Goal: Task Accomplishment & Management: Manage account settings

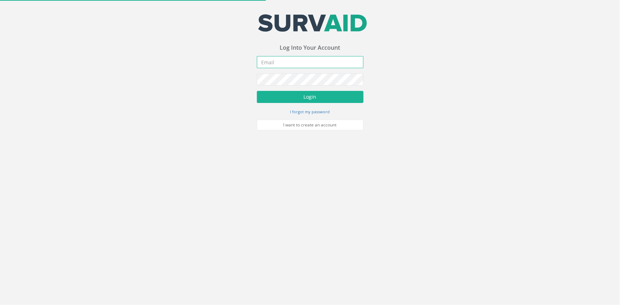
click at [275, 58] on input "email" at bounding box center [310, 62] width 107 height 12
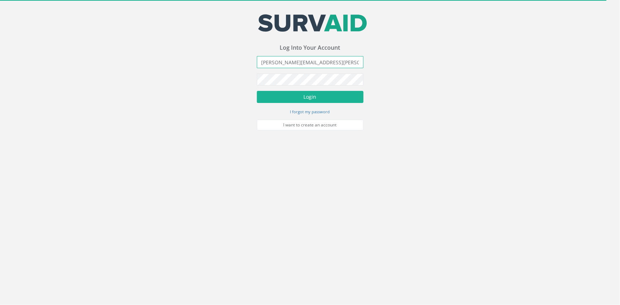
type input "[PERSON_NAME][EMAIL_ADDRESS][PERSON_NAME][DOMAIN_NAME]"
click at [257, 91] on button "Login" at bounding box center [310, 97] width 107 height 12
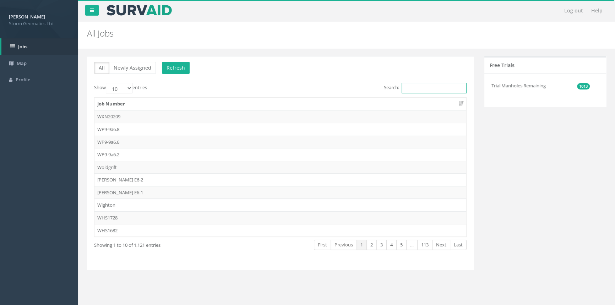
click at [434, 87] on input "Search:" at bounding box center [434, 88] width 65 height 11
click at [42, 63] on link "Map" at bounding box center [39, 63] width 78 height 17
click at [23, 61] on span "Map" at bounding box center [22, 63] width 10 height 6
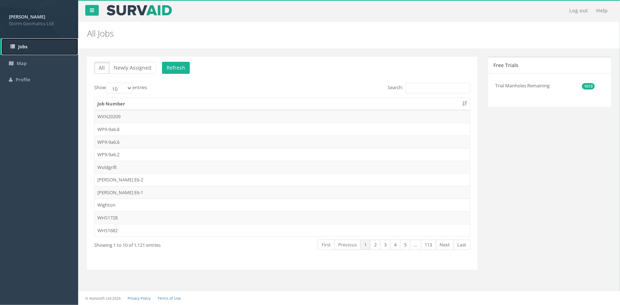
click at [36, 52] on link "Jobs" at bounding box center [39, 46] width 77 height 17
click at [30, 43] on link "Jobs" at bounding box center [39, 46] width 77 height 17
click at [32, 65] on link "Map" at bounding box center [39, 63] width 78 height 17
click at [21, 68] on link "Map" at bounding box center [39, 63] width 78 height 17
click at [30, 42] on link "Jobs" at bounding box center [39, 46] width 77 height 17
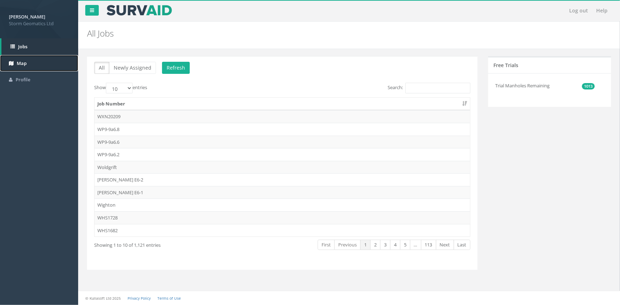
click at [28, 66] on link "Map" at bounding box center [39, 63] width 78 height 17
click at [417, 87] on input "Search:" at bounding box center [437, 88] width 65 height 11
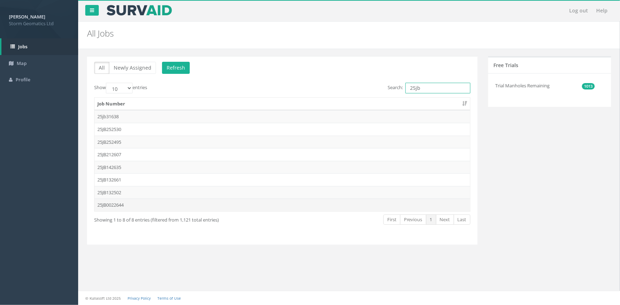
type input "25jb"
click at [240, 204] on td "25JB0022644" at bounding box center [283, 205] width 376 height 13
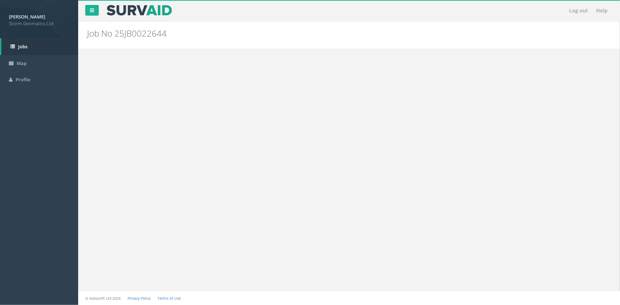
click at [269, 192] on div "Log out Help Job No 25JB0022644 PGMs for Job 25JB0022644 × There was an error f…" at bounding box center [349, 152] width 542 height 305
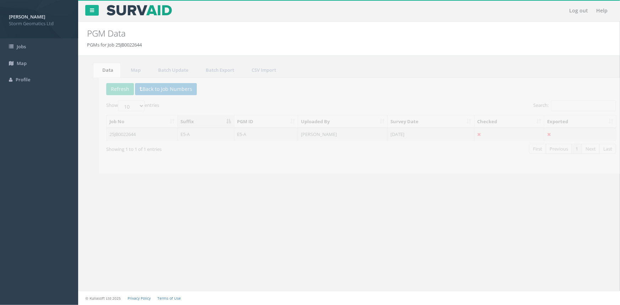
click at [196, 137] on td "E5-A" at bounding box center [194, 134] width 57 height 13
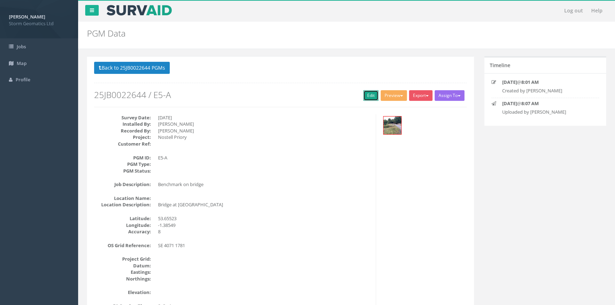
click at [370, 95] on link "Edit" at bounding box center [370, 95] width 15 height 11
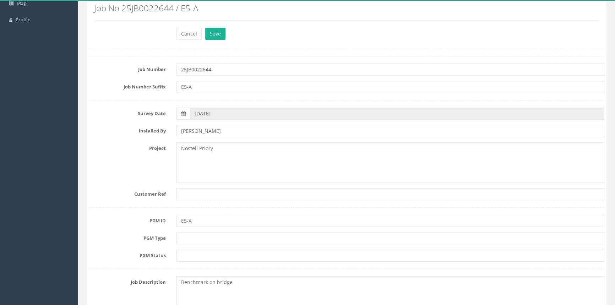
scroll to position [64, 0]
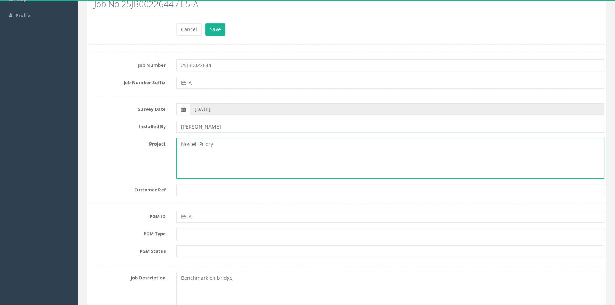
click at [235, 142] on textarea "Nostell Priory" at bounding box center [391, 158] width 428 height 41
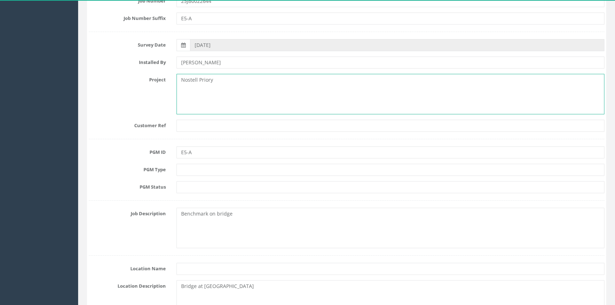
scroll to position [129, 0]
click at [231, 151] on input "E5-A" at bounding box center [391, 152] width 428 height 12
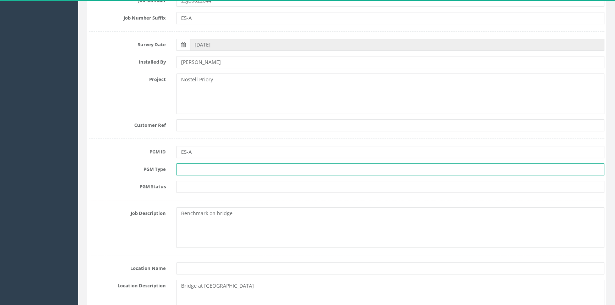
click at [225, 167] on input "text" at bounding box center [391, 169] width 428 height 12
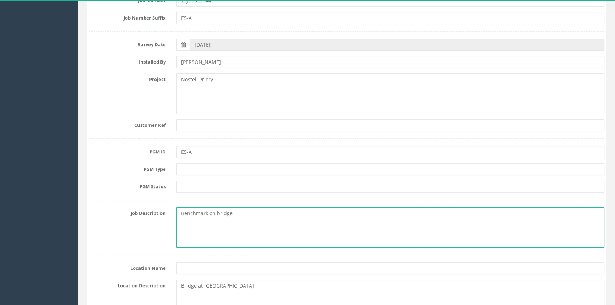
click at [197, 221] on textarea "Benchmark on bridge" at bounding box center [391, 227] width 428 height 41
drag, startPoint x: 237, startPoint y: 215, endPoint x: 210, endPoint y: 218, distance: 27.3
click at [210, 218] on textarea "Benchmark on bridge" at bounding box center [391, 227] width 428 height 41
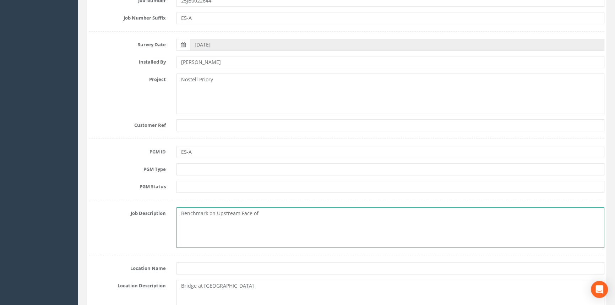
click at [278, 209] on textarea "Benchmark on Upstream Face of" at bounding box center [391, 227] width 428 height 41
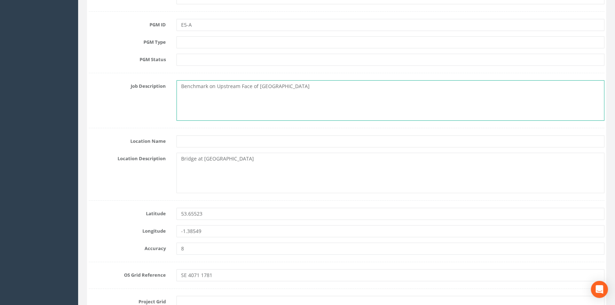
scroll to position [258, 0]
click at [324, 88] on textarea "Benchmark on Upstream Face of [GEOGRAPHIC_DATA]" at bounding box center [391, 98] width 428 height 41
type textarea "Benchmark on Upstream Face of [GEOGRAPHIC_DATA]"
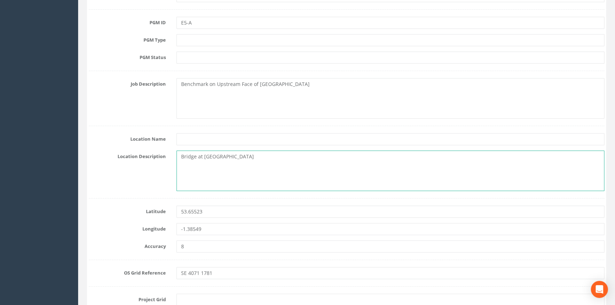
click at [255, 158] on textarea "Bridge at [GEOGRAPHIC_DATA]" at bounding box center [391, 171] width 428 height 41
drag, startPoint x: 251, startPoint y: 160, endPoint x: 107, endPoint y: 166, distance: 144.0
click at [107, 166] on div "Location Description Bridge at [GEOGRAPHIC_DATA]" at bounding box center [346, 171] width 527 height 41
type textarea "Nostell Priory Estate,"
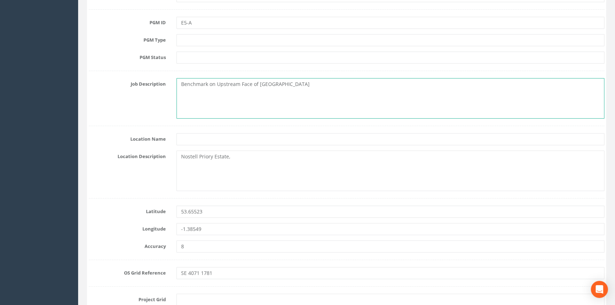
drag, startPoint x: 326, startPoint y: 87, endPoint x: 258, endPoint y: 97, distance: 69.3
click at [258, 97] on textarea "Benchmark on Upstream Face of [GEOGRAPHIC_DATA]" at bounding box center [391, 98] width 428 height 41
type textarea "Benchmark on Upstream Face of Bridge"
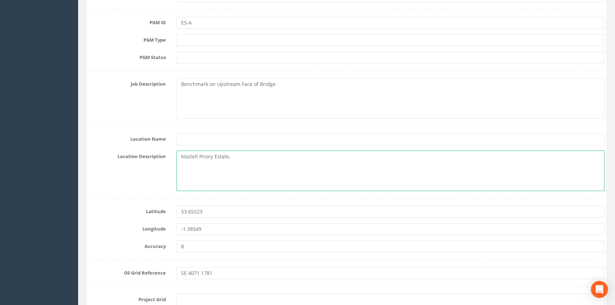
click at [179, 156] on textarea "Nostell Priory Estate," at bounding box center [391, 171] width 428 height 41
click at [307, 154] on textarea "[GEOGRAPHIC_DATA], [GEOGRAPHIC_DATA]," at bounding box center [391, 171] width 428 height 41
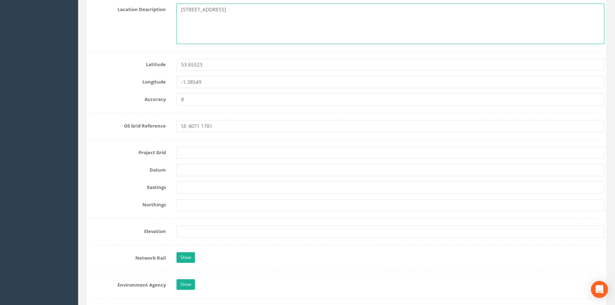
scroll to position [420, 0]
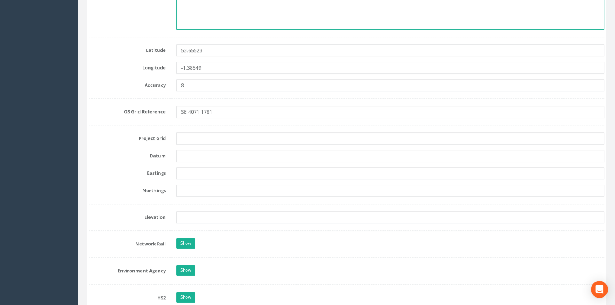
type textarea "[STREET_ADDRESS]"
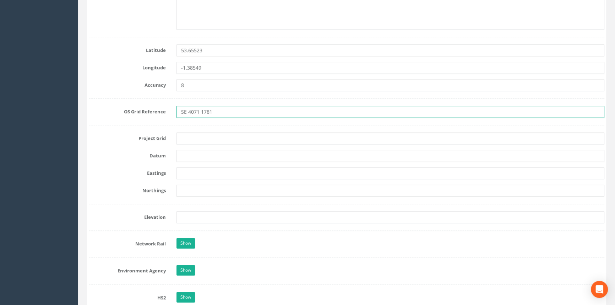
click at [241, 109] on input "SE 4071 1781" at bounding box center [391, 112] width 428 height 12
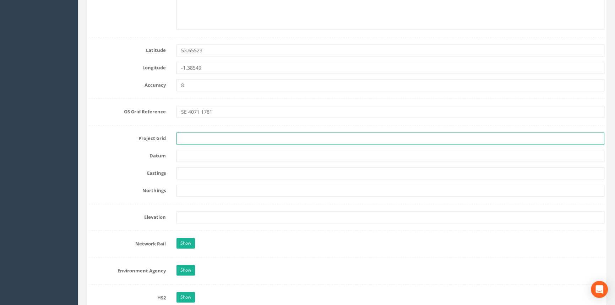
click at [228, 140] on input "text" at bounding box center [391, 139] width 428 height 12
type input "OS GRID"
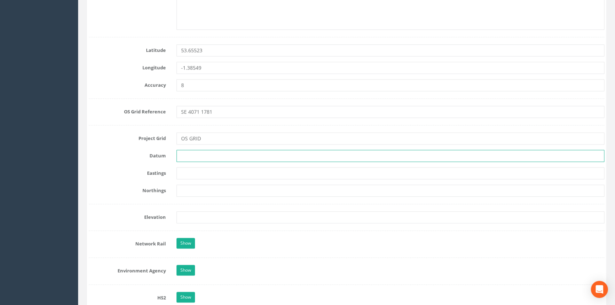
click at [204, 158] on input "text" at bounding box center [391, 156] width 428 height 12
type input "NEWLYN"
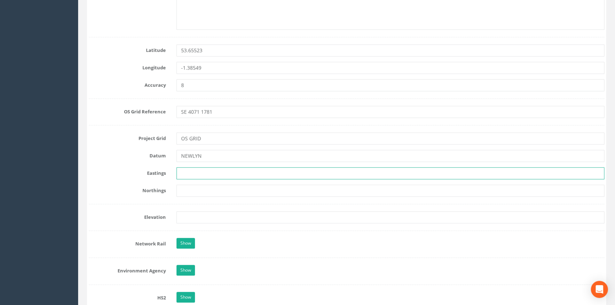
click at [192, 168] on input "text" at bounding box center [391, 173] width 428 height 12
click at [260, 172] on input "text" at bounding box center [391, 173] width 428 height 12
paste input "440710"
type input "440710"
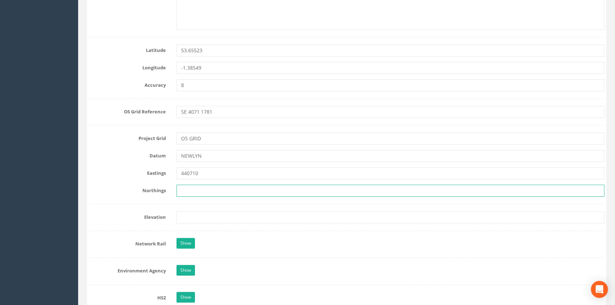
click at [235, 195] on input "text" at bounding box center [391, 191] width 428 height 12
paste input "417810"
type input "417810"
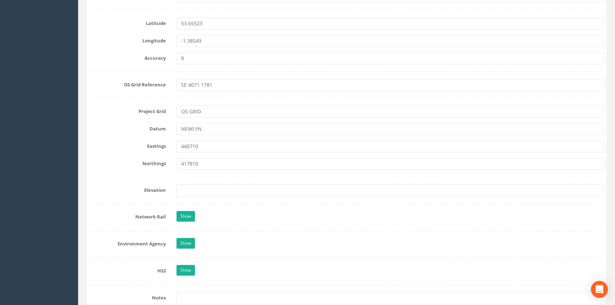
scroll to position [484, 0]
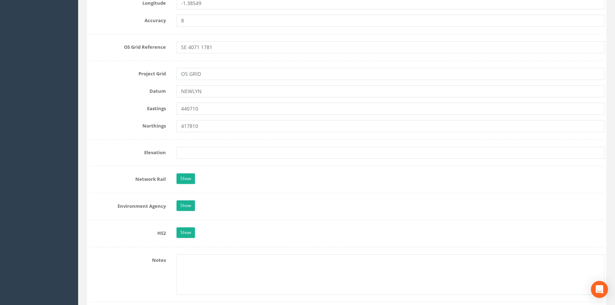
click at [221, 145] on form "Cancel Save Delete Job Number 25JB0022644 Job Number Suffix E5-A Survey Date [D…" at bounding box center [347, 145] width 516 height 1083
click at [218, 151] on input "text" at bounding box center [391, 153] width 428 height 12
paste input "45.278"
type input "45.278"
click at [184, 202] on link "Show" at bounding box center [186, 205] width 18 height 11
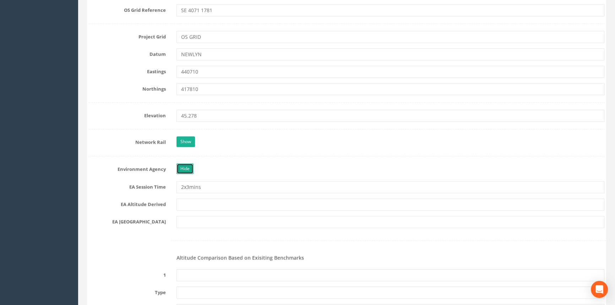
scroll to position [581, 0]
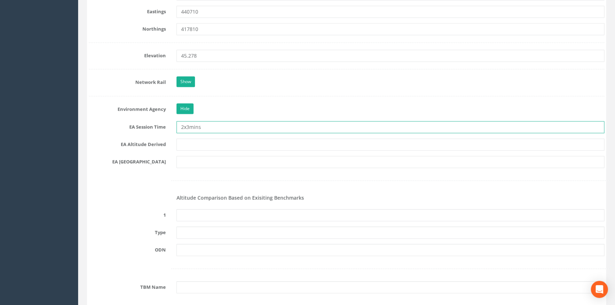
click at [206, 126] on input "2x3mins" at bounding box center [391, 127] width 428 height 12
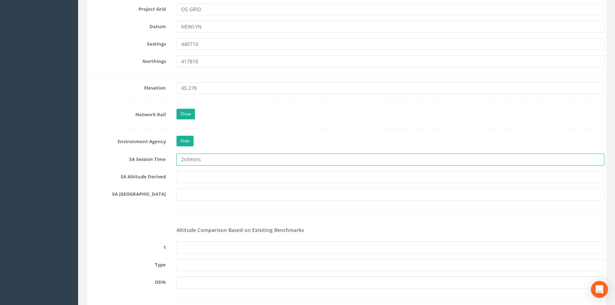
scroll to position [807, 0]
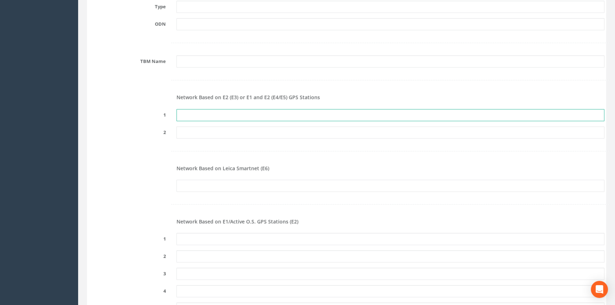
click at [302, 114] on input "text" at bounding box center [391, 115] width 428 height 12
click at [259, 112] on input "text" at bounding box center [391, 115] width 428 height 12
paste input "PRS421253772611"
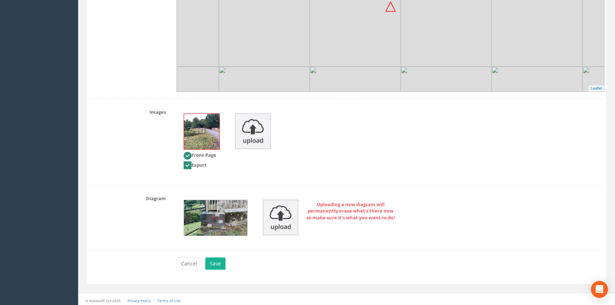
scroll to position [1413, 0]
type input "PRS421253772611"
click at [205, 259] on button "Save" at bounding box center [215, 263] width 20 height 12
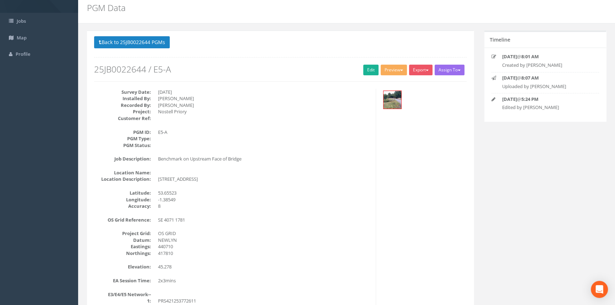
scroll to position [0, 0]
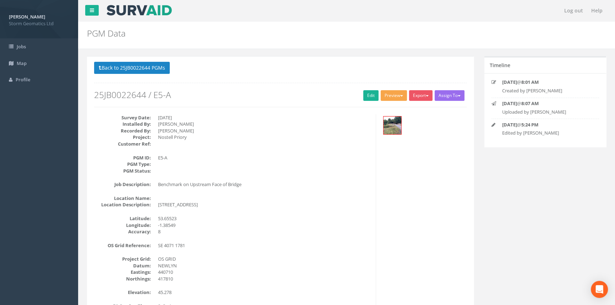
click at [400, 96] on span "button" at bounding box center [401, 95] width 3 height 1
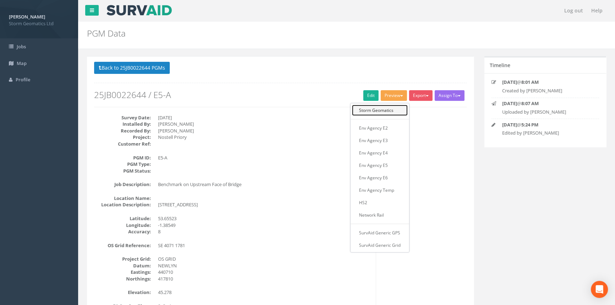
click at [392, 108] on link "Storm Geomatics" at bounding box center [380, 110] width 56 height 11
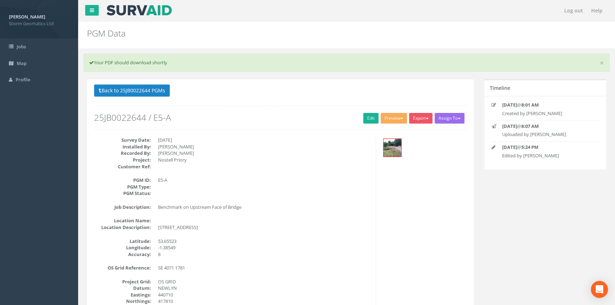
click at [360, 117] on h2 "25JB0022644 / E5-A" at bounding box center [280, 117] width 373 height 9
click at [366, 115] on link "Edit" at bounding box center [370, 118] width 15 height 11
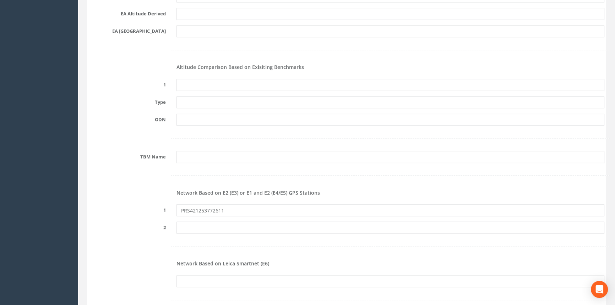
scroll to position [678, 0]
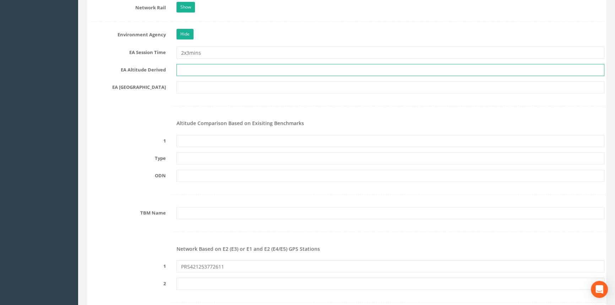
click at [238, 66] on input "text" at bounding box center [391, 70] width 428 height 12
type input "Network RTK & Best fit Levelling"
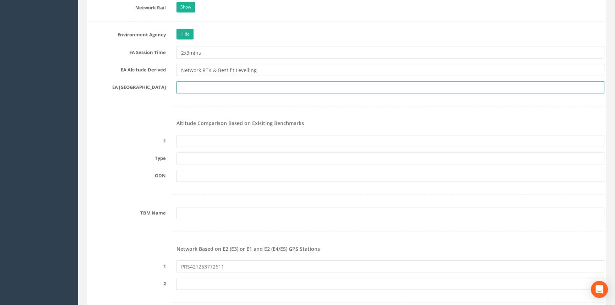
click at [226, 87] on input "text" at bounding box center [391, 87] width 428 height 12
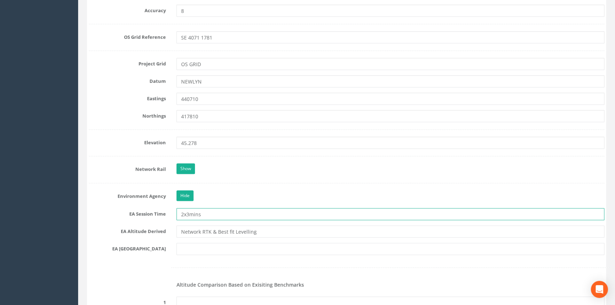
click at [210, 215] on input "2x3mins" at bounding box center [391, 214] width 428 height 12
click at [213, 214] on input "2x3mins" at bounding box center [391, 214] width 428 height 12
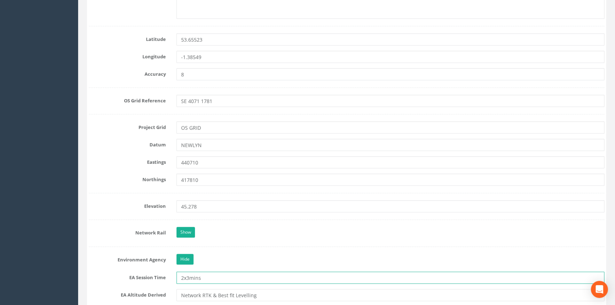
scroll to position [420, 0]
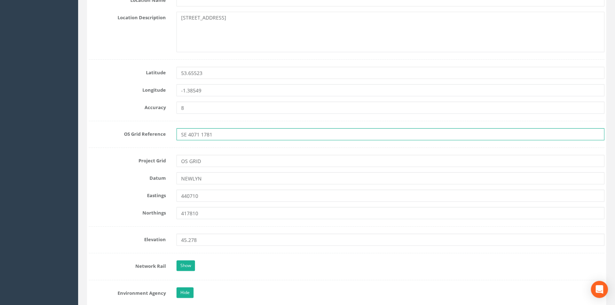
click at [231, 135] on input "SE 4071 1781" at bounding box center [391, 134] width 428 height 12
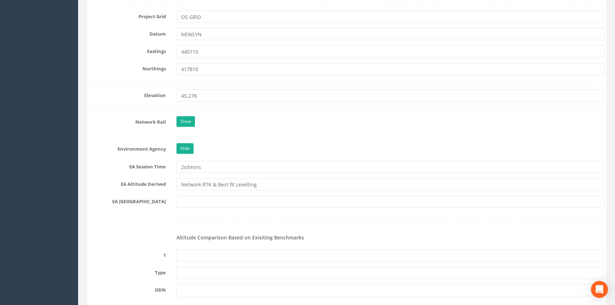
scroll to position [581, 0]
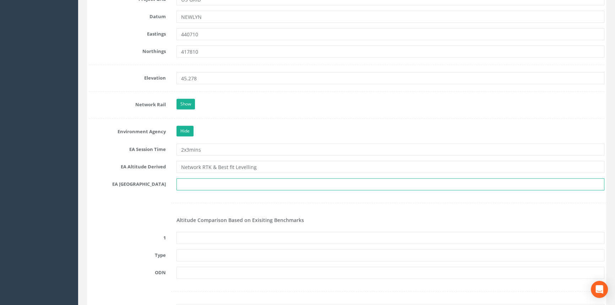
click at [200, 185] on input "text" at bounding box center [391, 184] width 428 height 12
type input "s"
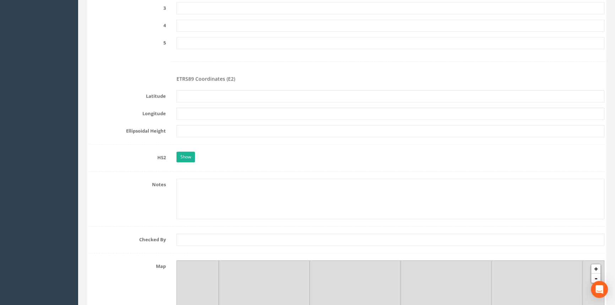
scroll to position [1195, 0]
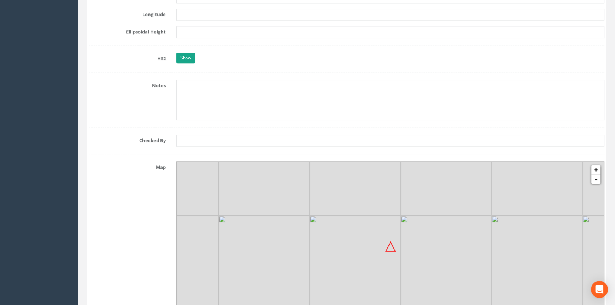
type input "SE 4017"
click at [186, 60] on link "Show" at bounding box center [186, 58] width 18 height 11
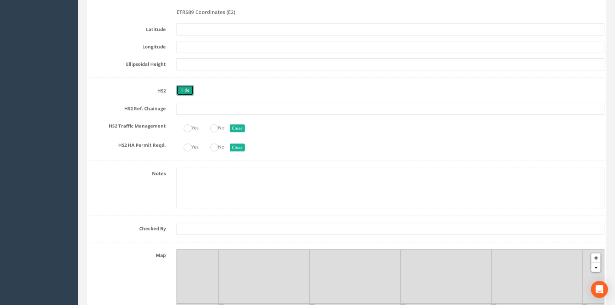
click at [187, 85] on link "Hide" at bounding box center [185, 90] width 17 height 11
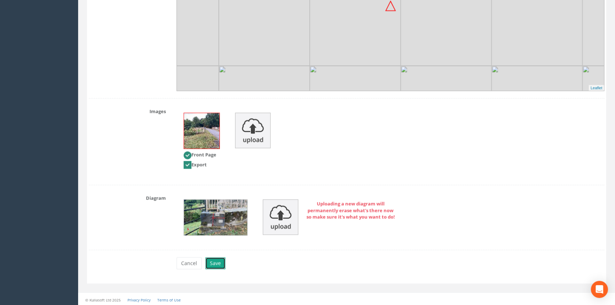
click at [218, 261] on button "Save" at bounding box center [215, 263] width 20 height 12
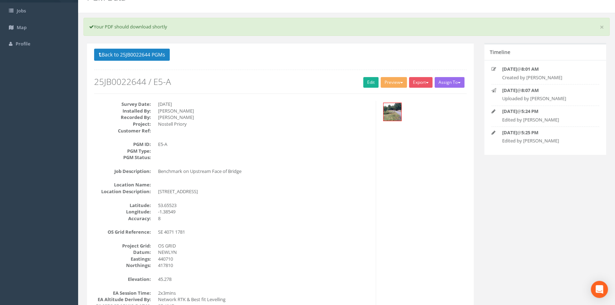
scroll to position [0, 0]
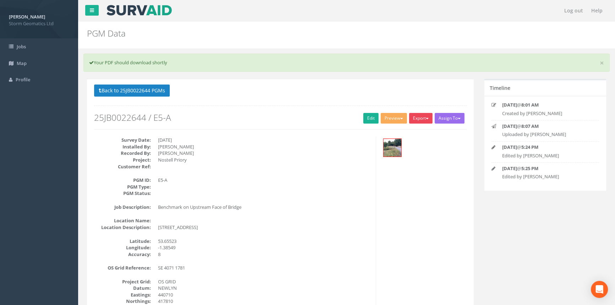
click at [423, 114] on button "Export" at bounding box center [420, 118] width 23 height 11
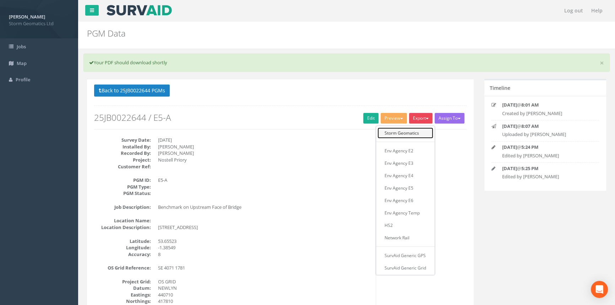
click at [412, 133] on link "Storm Geomatics" at bounding box center [406, 133] width 56 height 11
